Goal: Book appointment/travel/reservation

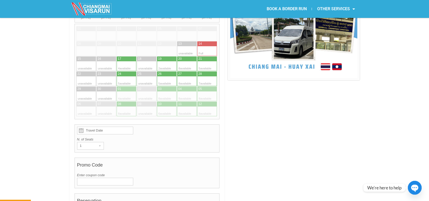
scroll to position [113, 0]
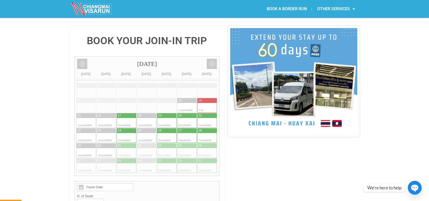
click at [208, 133] on div at bounding box center [212, 138] width 10 height 10
type input "[DATE]"
radio input "true"
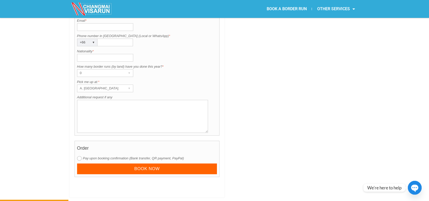
scroll to position [380, 0]
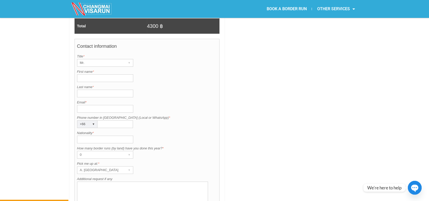
click at [87, 135] on input "Nationality *" at bounding box center [105, 139] width 56 height 8
type input "Thai"
click at [95, 181] on textarea "Additional request if any" at bounding box center [142, 197] width 131 height 33
type textarea "Test"
click at [89, 105] on input "Email *" at bounding box center [105, 109] width 56 height 8
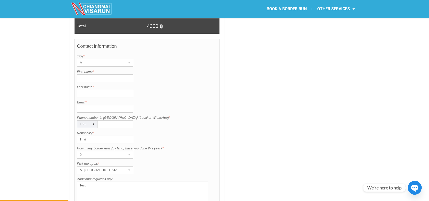
type input "[EMAIL_ADDRESS][DOMAIN_NAME]"
type input "Ear"
type input "Dec"
click at [96, 90] on input "Dec" at bounding box center [105, 94] width 56 height 8
drag, startPoint x: 83, startPoint y: 79, endPoint x: 75, endPoint y: 79, distance: 7.9
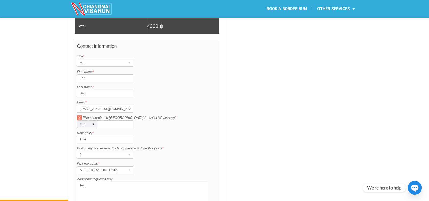
click at [75, 79] on div "Contact information Title is required. Title * Mr. ▾ Mr. Mrs. Ms. First name is…" at bounding box center [146, 128] width 145 height 178
click at [91, 90] on input "Dec" at bounding box center [105, 94] width 56 height 8
click at [198, 84] on div "Last name is required. Last name * Dec" at bounding box center [147, 90] width 140 height 13
click at [110, 90] on input "Dec" at bounding box center [105, 94] width 56 height 8
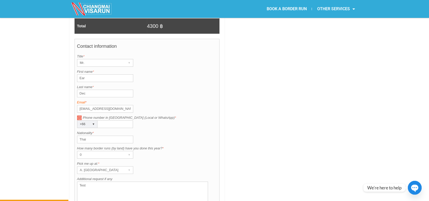
click at [197, 100] on label "Email *" at bounding box center [147, 102] width 140 height 5
click at [133, 105] on input "[EMAIL_ADDRESS][DOMAIN_NAME]" at bounding box center [105, 109] width 56 height 8
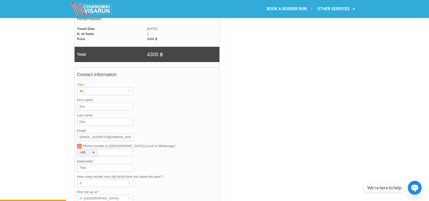
scroll to position [408, 0]
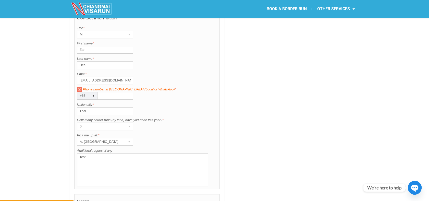
click at [113, 87] on label "Phone number in [GEOGRAPHIC_DATA] (Local or WhatsApp) *" at bounding box center [147, 89] width 140 height 5
click at [113, 92] on input "Phone number in [GEOGRAPHIC_DATA] (Local or WhatsApp) *" at bounding box center [114, 96] width 35 height 8
type input "0981459393"
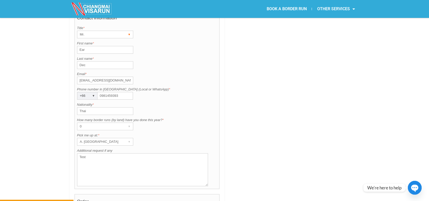
click at [104, 31] on div "Mr." at bounding box center [100, 34] width 46 height 7
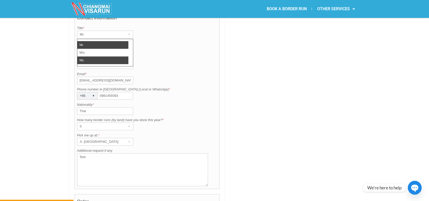
click at [93, 56] on li "Ms." at bounding box center [102, 60] width 51 height 8
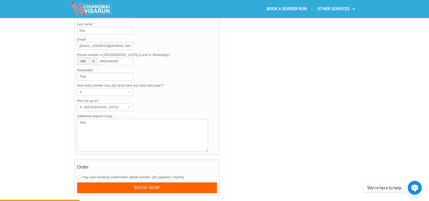
scroll to position [465, 0]
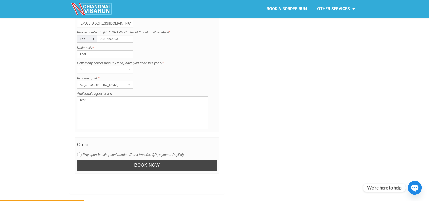
click at [122, 160] on input "Book now" at bounding box center [147, 165] width 140 height 11
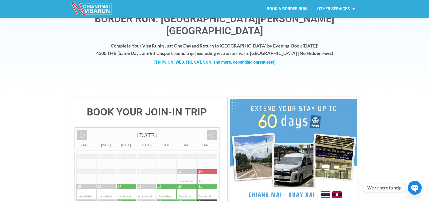
scroll to position [0, 0]
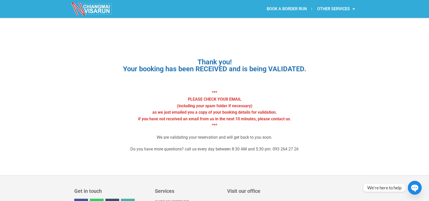
drag, startPoint x: 286, startPoint y: 13, endPoint x: 284, endPoint y: 9, distance: 4.2
click at [286, 13] on link "BOOK A BORDER RUN" at bounding box center [286, 9] width 50 height 12
